Goal: Information Seeking & Learning: Find specific fact

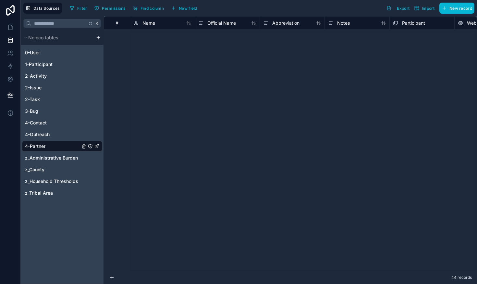
scroll to position [330, 0]
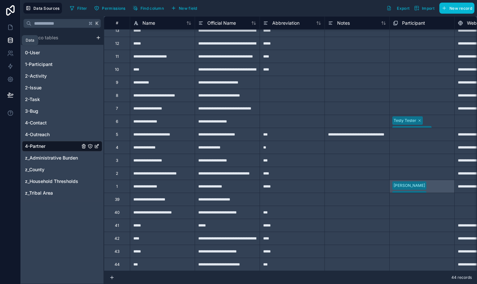
click at [11, 38] on icon at bounding box center [10, 40] width 6 height 6
click at [12, 24] on icon at bounding box center [10, 27] width 6 height 6
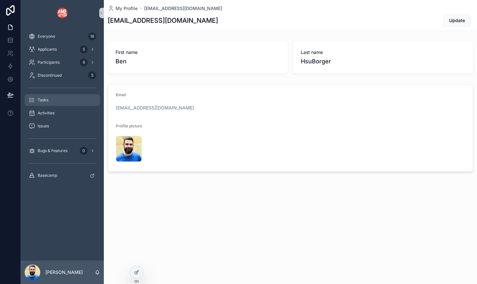
click at [60, 98] on div "Tasks" at bounding box center [62, 100] width 67 height 10
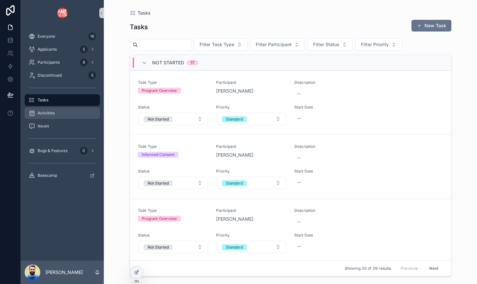
click at [41, 112] on span "Activities" at bounding box center [46, 112] width 17 height 5
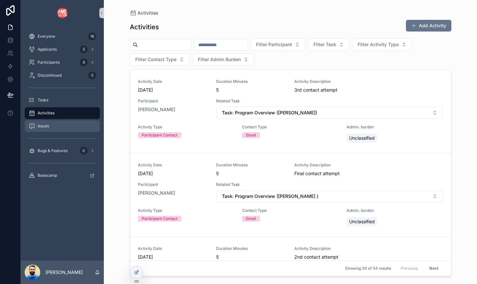
click at [68, 125] on div "Issues" at bounding box center [62, 126] width 67 height 10
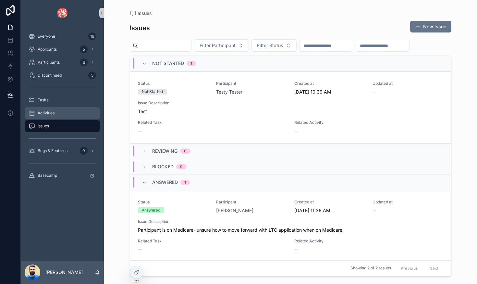
click at [65, 109] on div "Activities" at bounding box center [62, 113] width 67 height 10
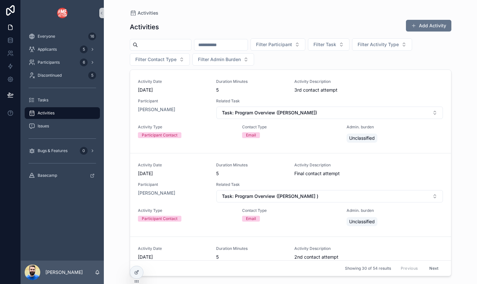
click at [241, 43] on input "scrollable content" at bounding box center [220, 44] width 53 height 9
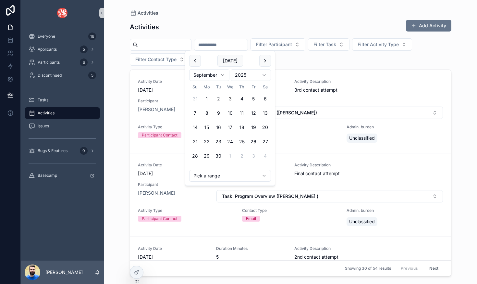
click at [221, 176] on html "Everyone 16 Applicants 5 Participants 6 Discontinued 5 Tasks Activities Issues …" at bounding box center [238, 142] width 477 height 284
type input "**********"
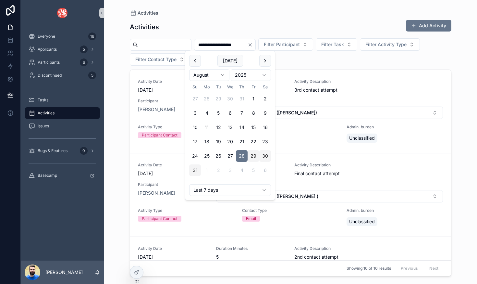
click at [109, 116] on div "**********" at bounding box center [290, 142] width 373 height 284
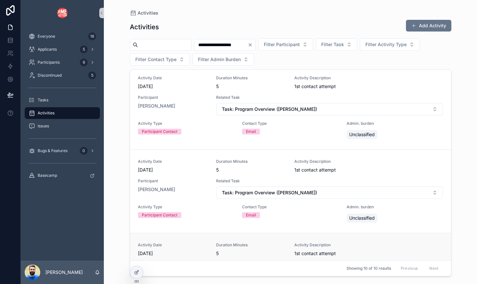
scroll to position [508, 0]
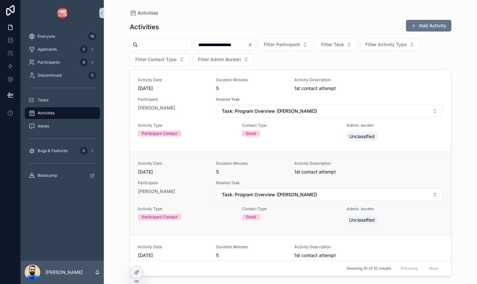
click at [195, 176] on div "Activity Date [DATE] Duration Minutes 5 Activity Description 1st contact attemp…" at bounding box center [290, 193] width 305 height 65
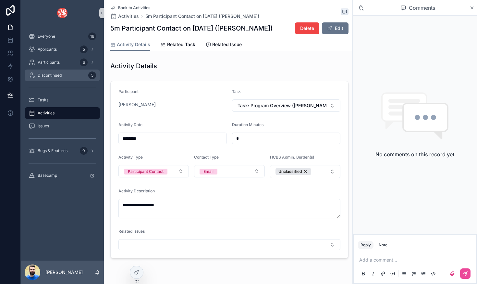
click at [53, 78] on span "Discontinued" at bounding box center [50, 75] width 24 height 5
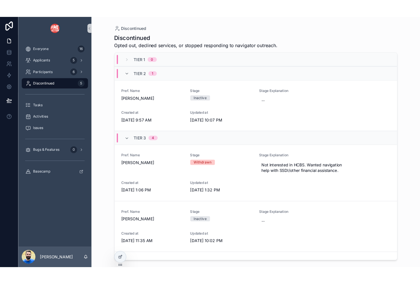
scroll to position [105, 0]
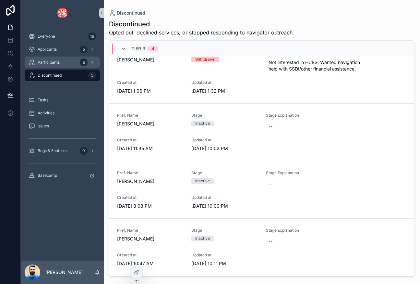
click at [50, 67] on div "Participants 6" at bounding box center [62, 62] width 67 height 10
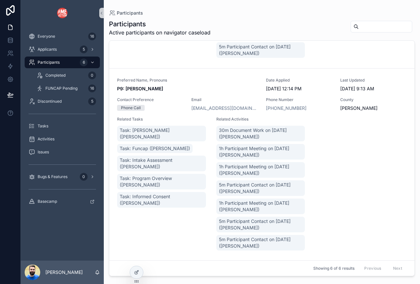
scroll to position [680, 0]
click at [42, 126] on span "Tasks" at bounding box center [43, 125] width 11 height 5
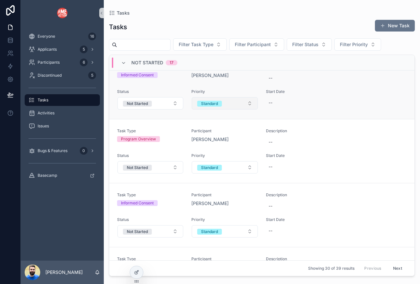
scroll to position [67, 0]
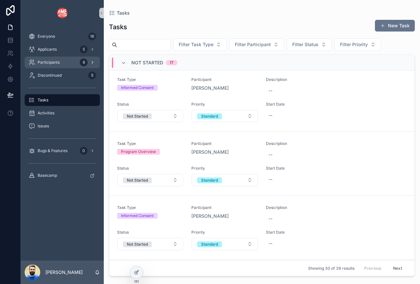
click at [56, 64] on span "Participants" at bounding box center [49, 62] width 22 height 5
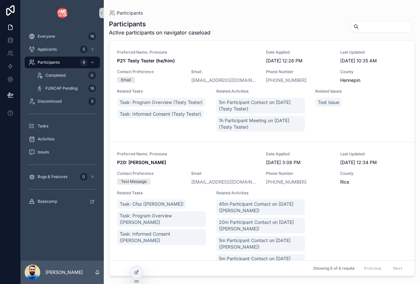
click at [367, 28] on input "scrollable content" at bounding box center [385, 26] width 53 height 9
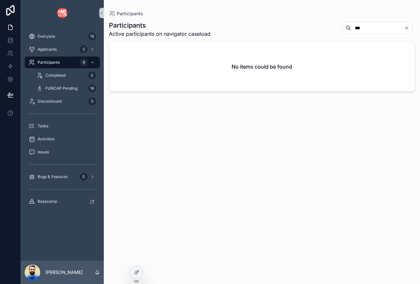
type input "***"
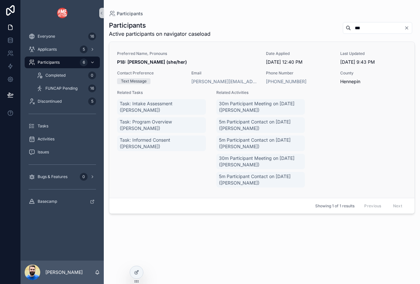
click at [205, 57] on div "Preferred Name, Pronouns P18: [PERSON_NAME] (she/her)" at bounding box center [187, 58] width 141 height 14
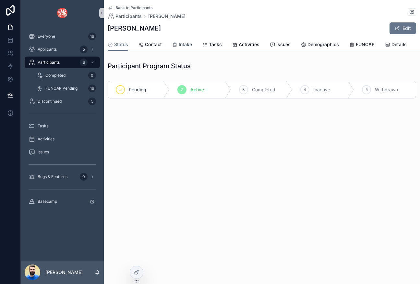
click at [180, 42] on span "Intake" at bounding box center [185, 44] width 13 height 6
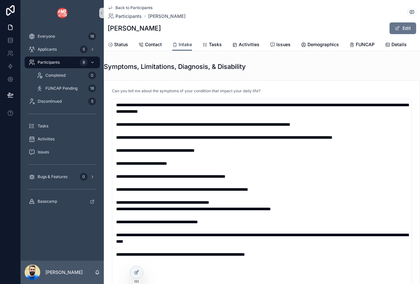
scroll to position [766, 0]
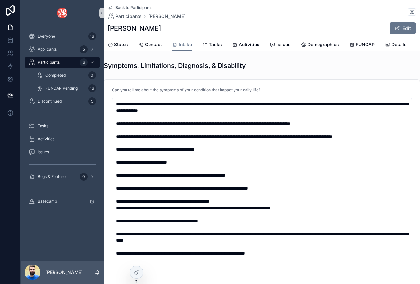
click at [152, 64] on h1 "Symptoms, Limitations, Diagnosis, & Disability" at bounding box center [175, 65] width 142 height 9
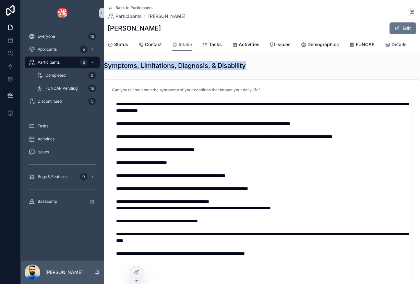
click at [152, 64] on h1 "Symptoms, Limitations, Diagnosis, & Disability" at bounding box center [175, 65] width 142 height 9
copy div "Symptoms, Limitations, Diagnosis, & Disability"
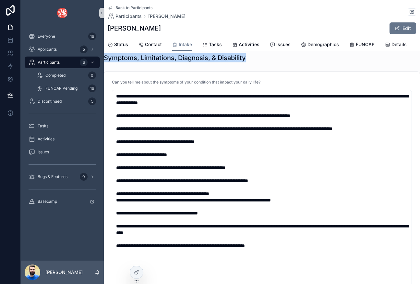
scroll to position [768, 0]
